Goal: Check status: Check status

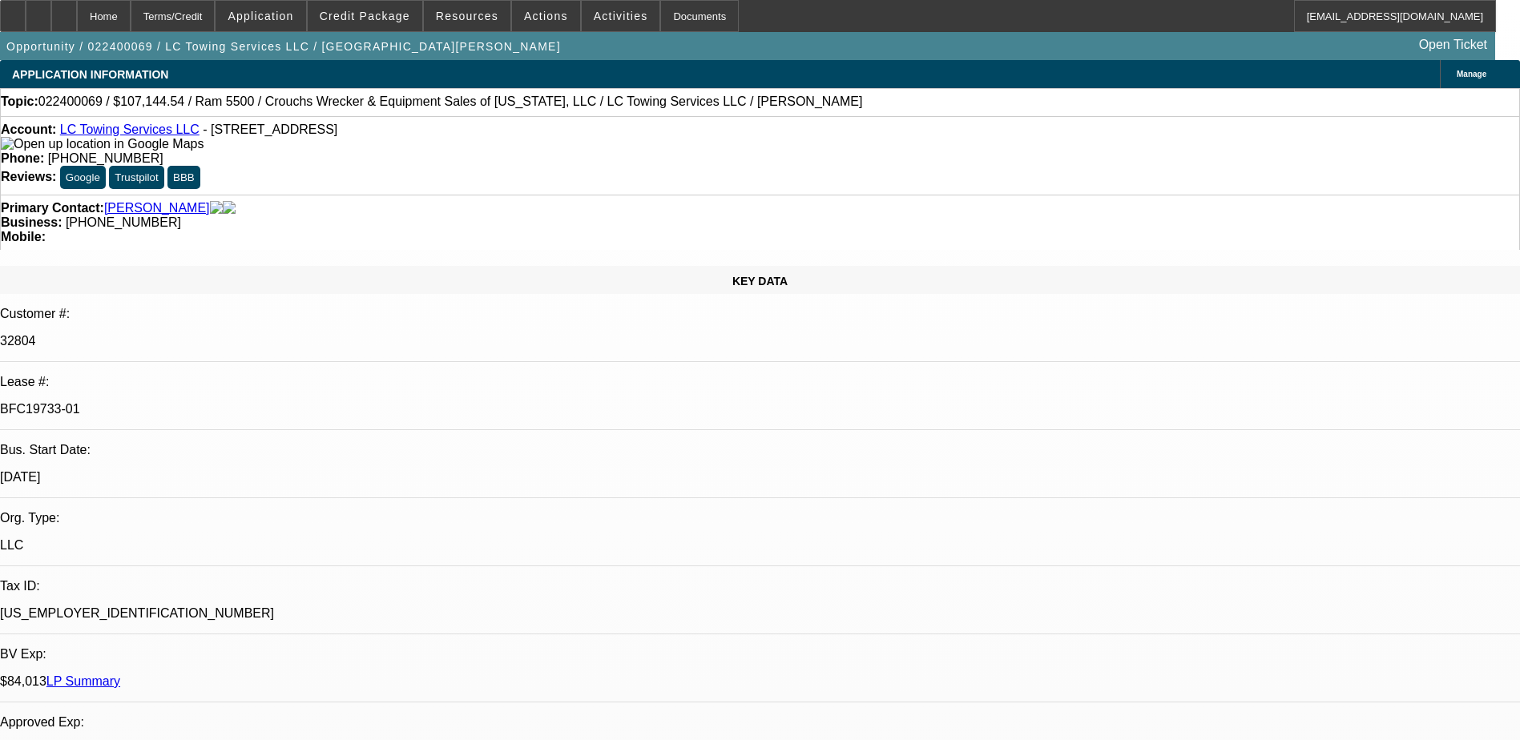
select select "0"
select select "2"
select select "0"
select select "2"
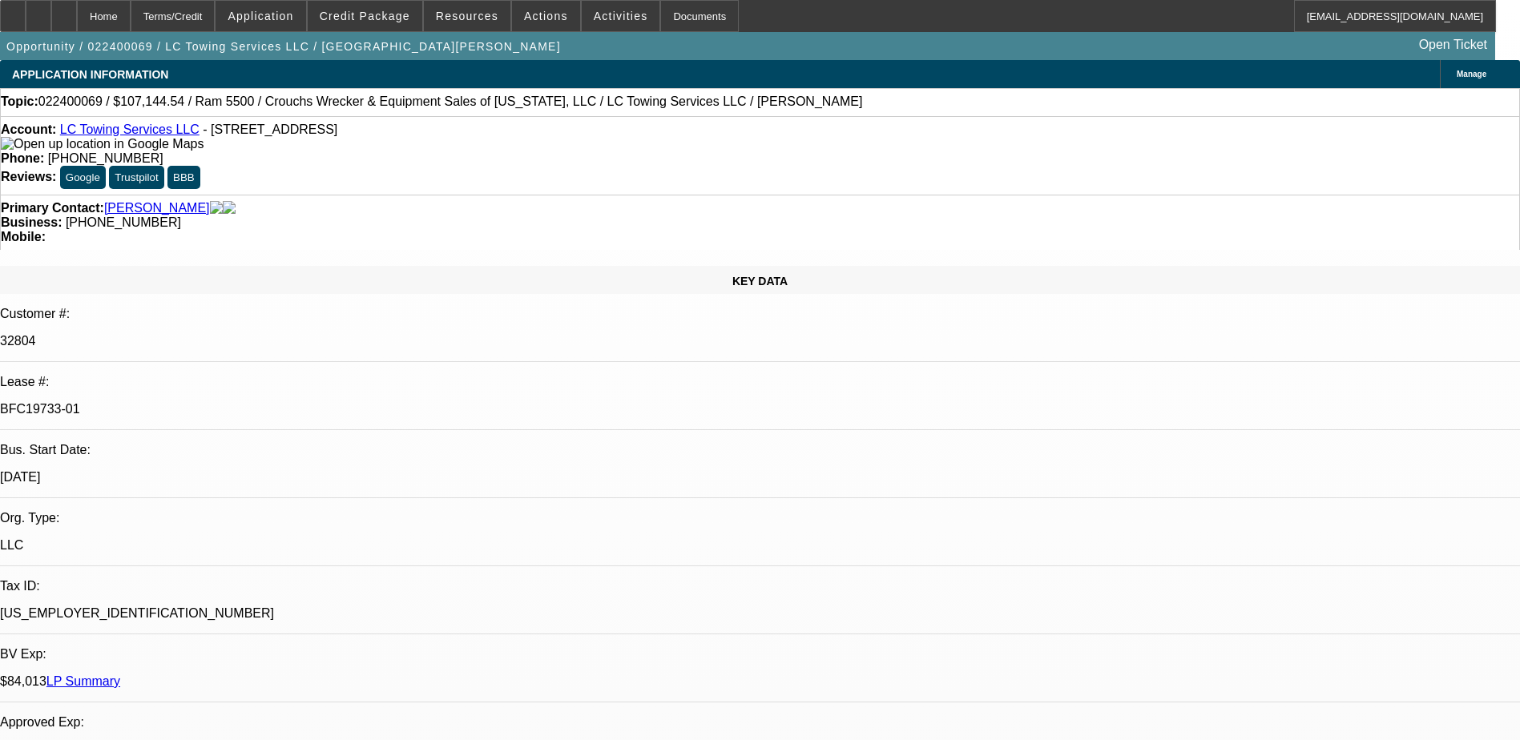
select select "0"
select select "2"
select select "0"
select select "1"
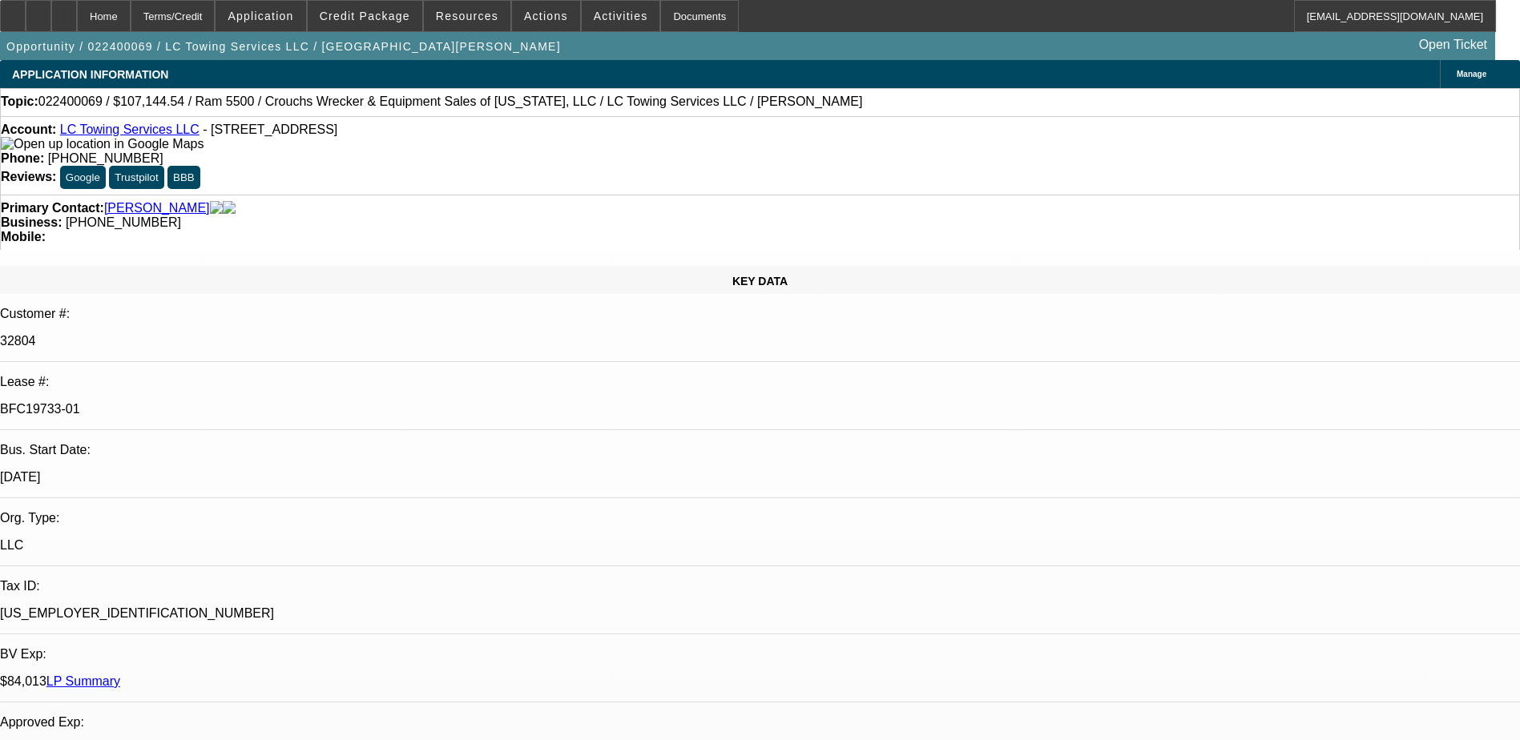
select select "2"
select select "6"
select select "1"
select select "2"
select select "6"
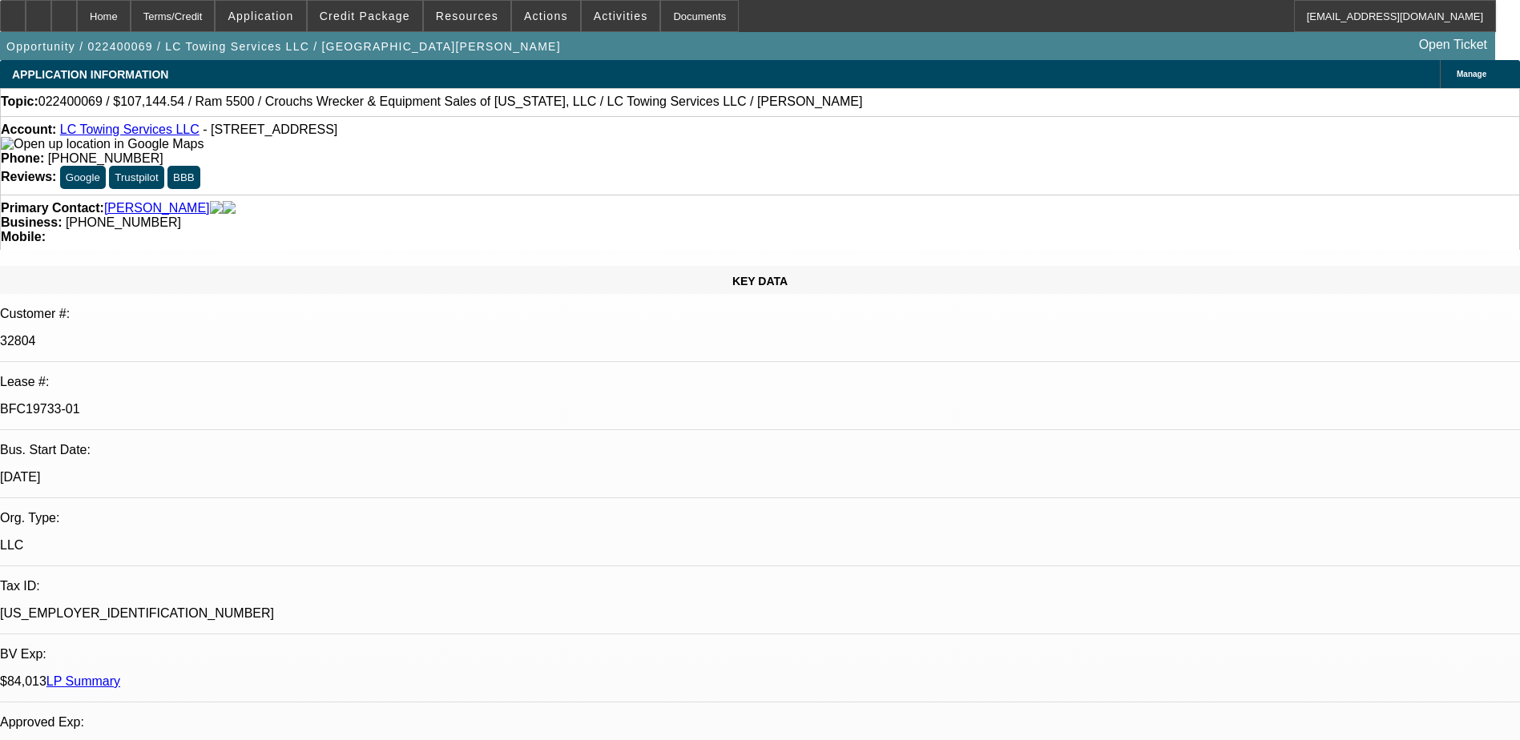
select select "1"
select select "2"
select select "6"
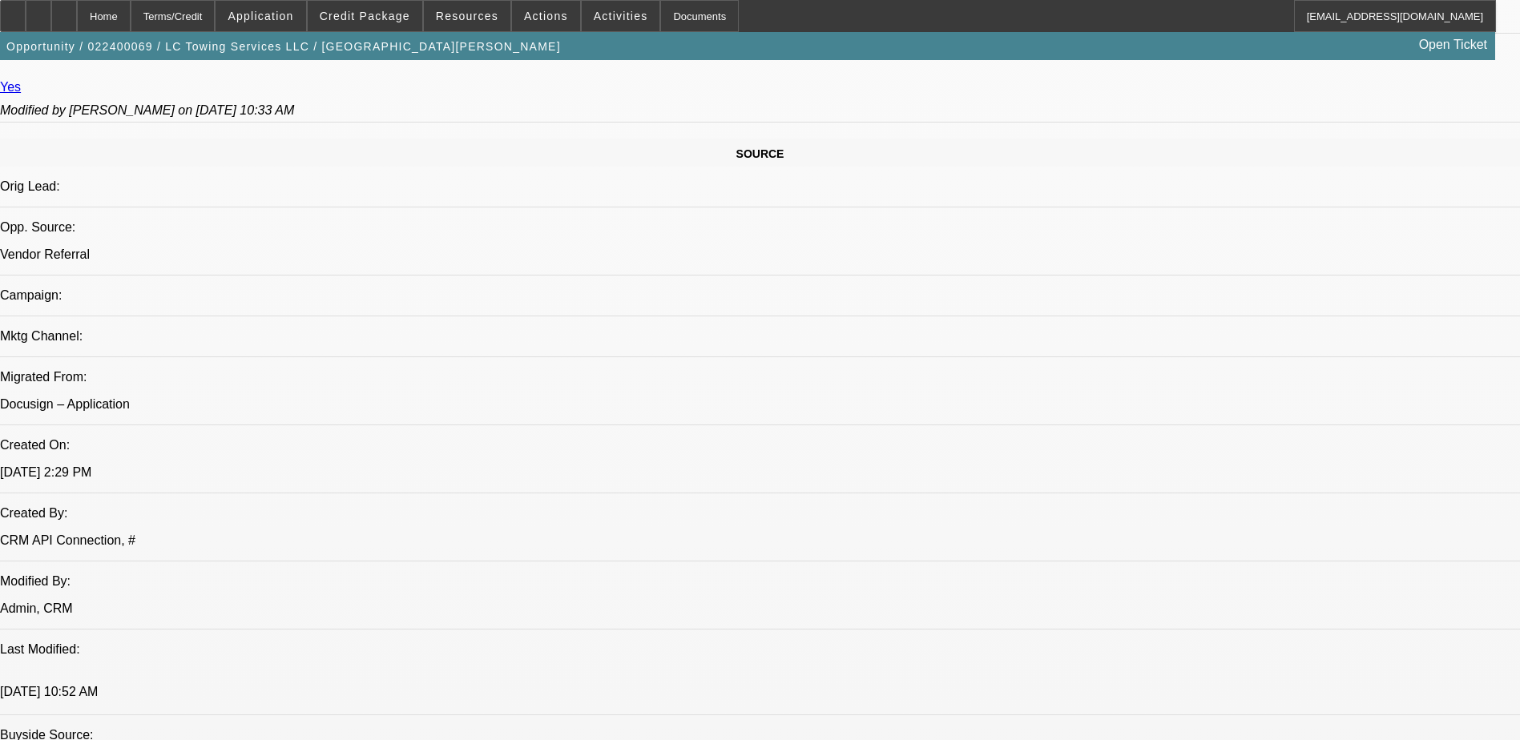
scroll to position [961, 0]
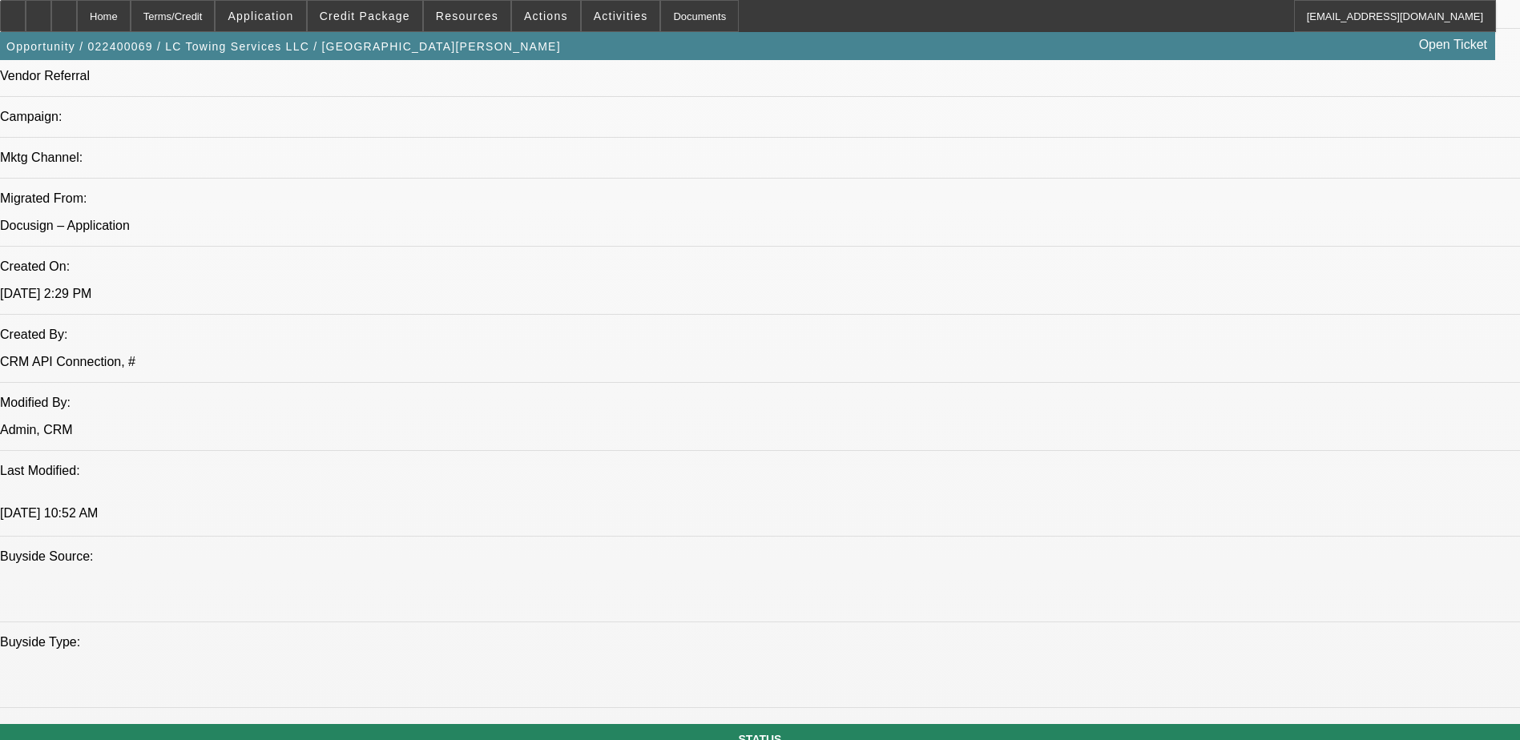
scroll to position [1121, 0]
